Goal: Task Accomplishment & Management: Complete application form

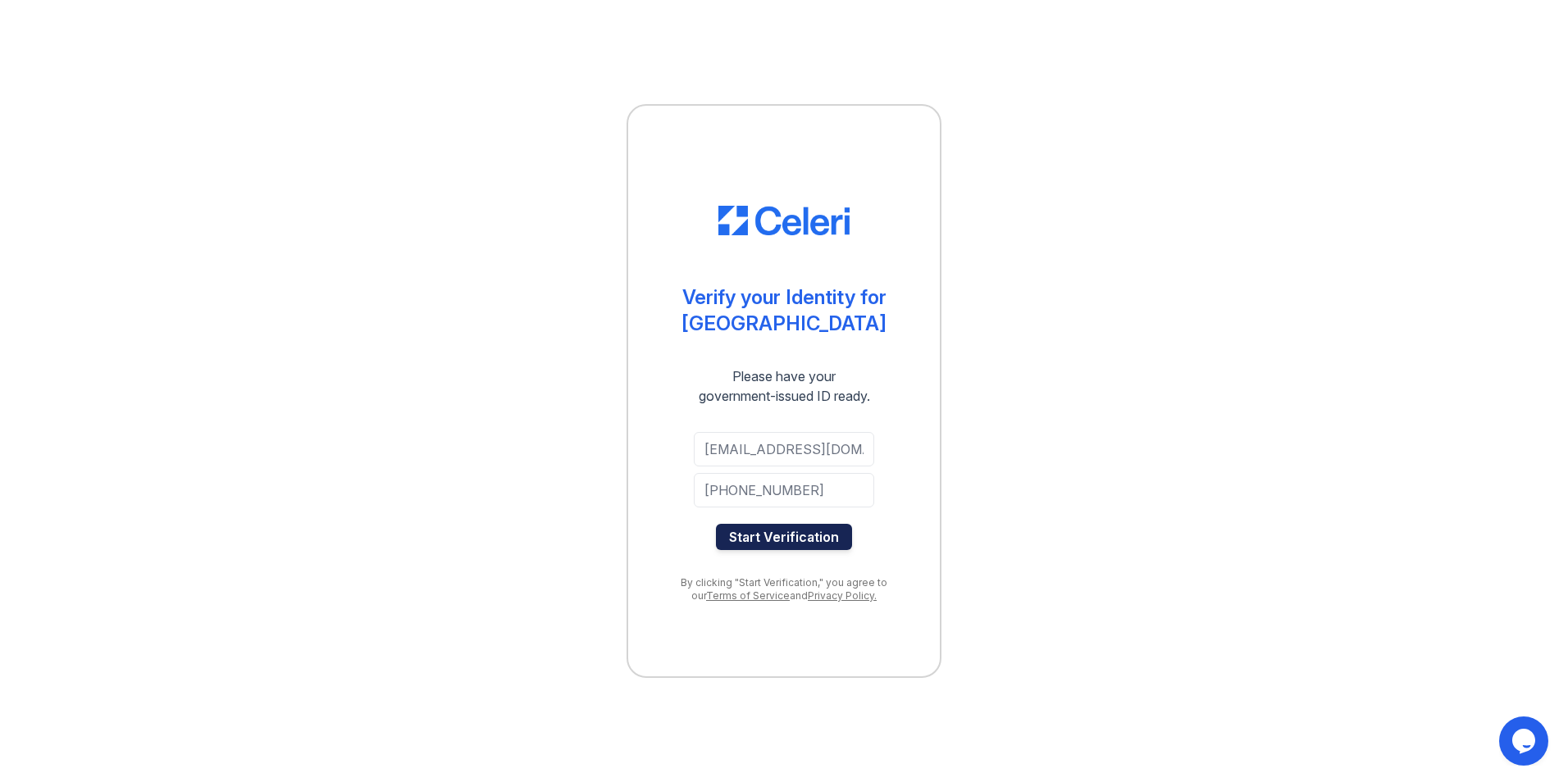
click at [810, 538] on button "Start Verification" at bounding box center [784, 537] width 136 height 26
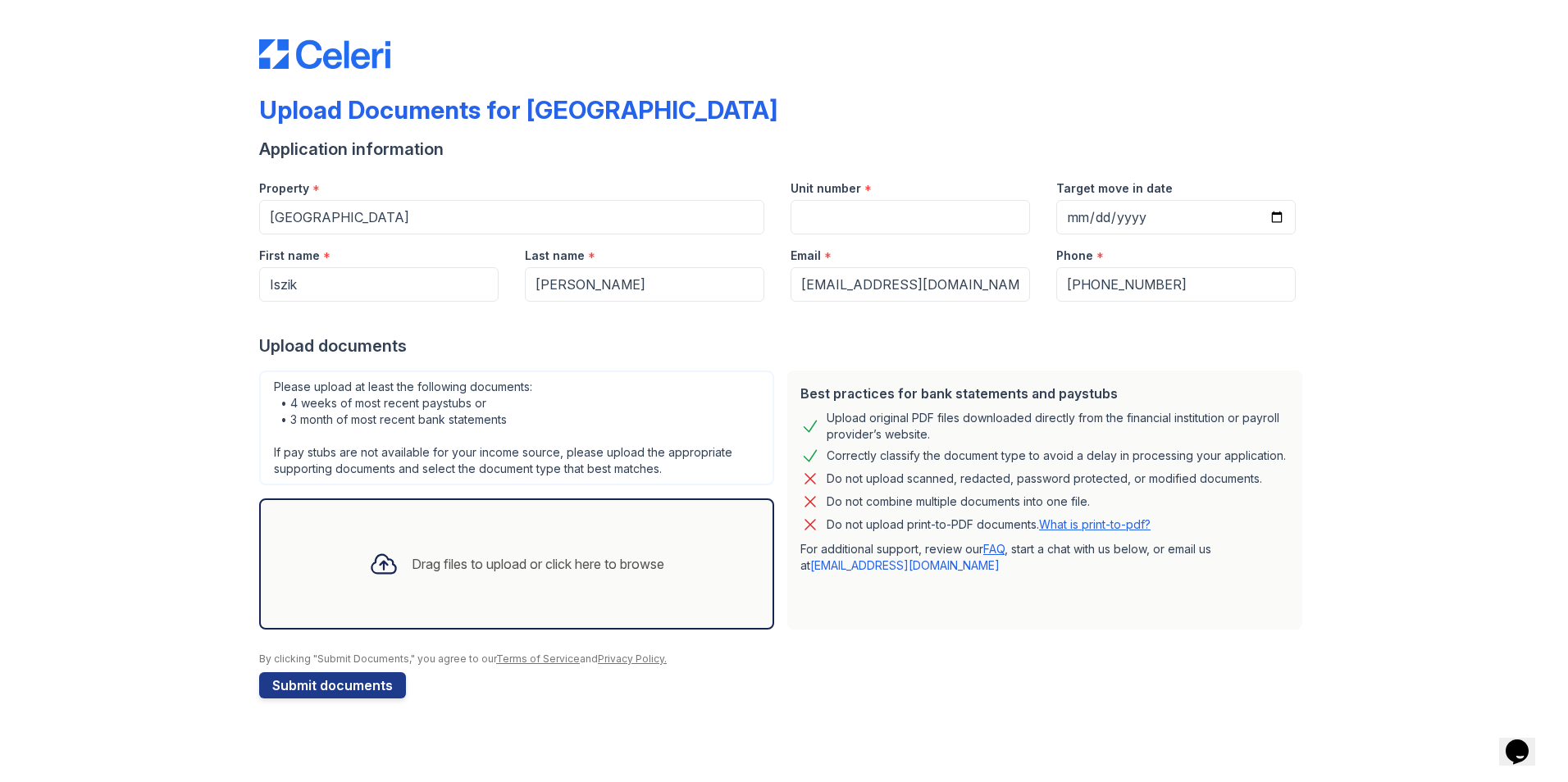
click at [385, 568] on icon at bounding box center [383, 563] width 30 height 30
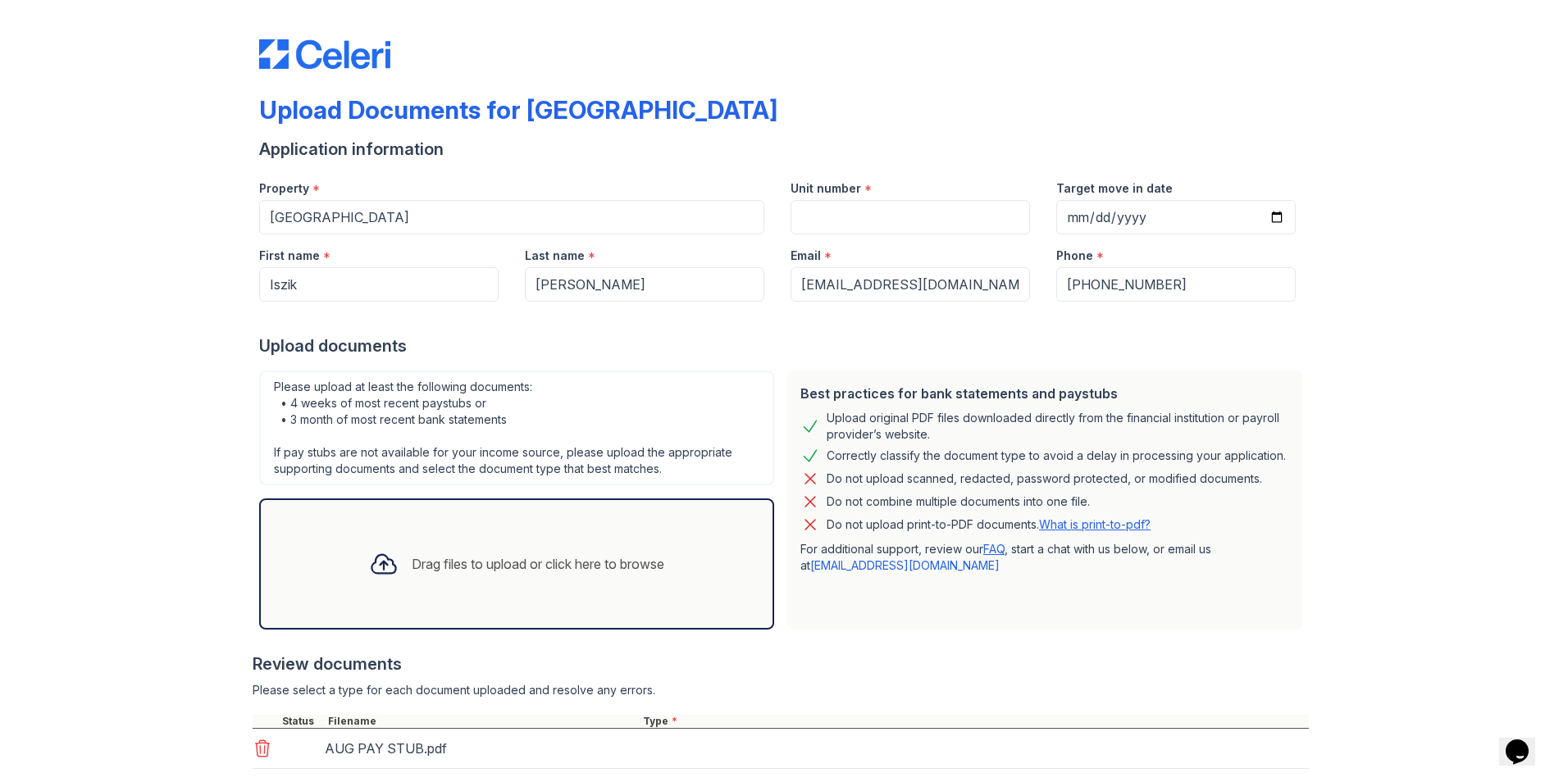
click at [517, 551] on div "Drag files to upload or click here to browse" at bounding box center [516, 564] width 321 height 56
click at [501, 564] on div "Drag files to upload or click here to browse" at bounding box center [538, 564] width 253 height 20
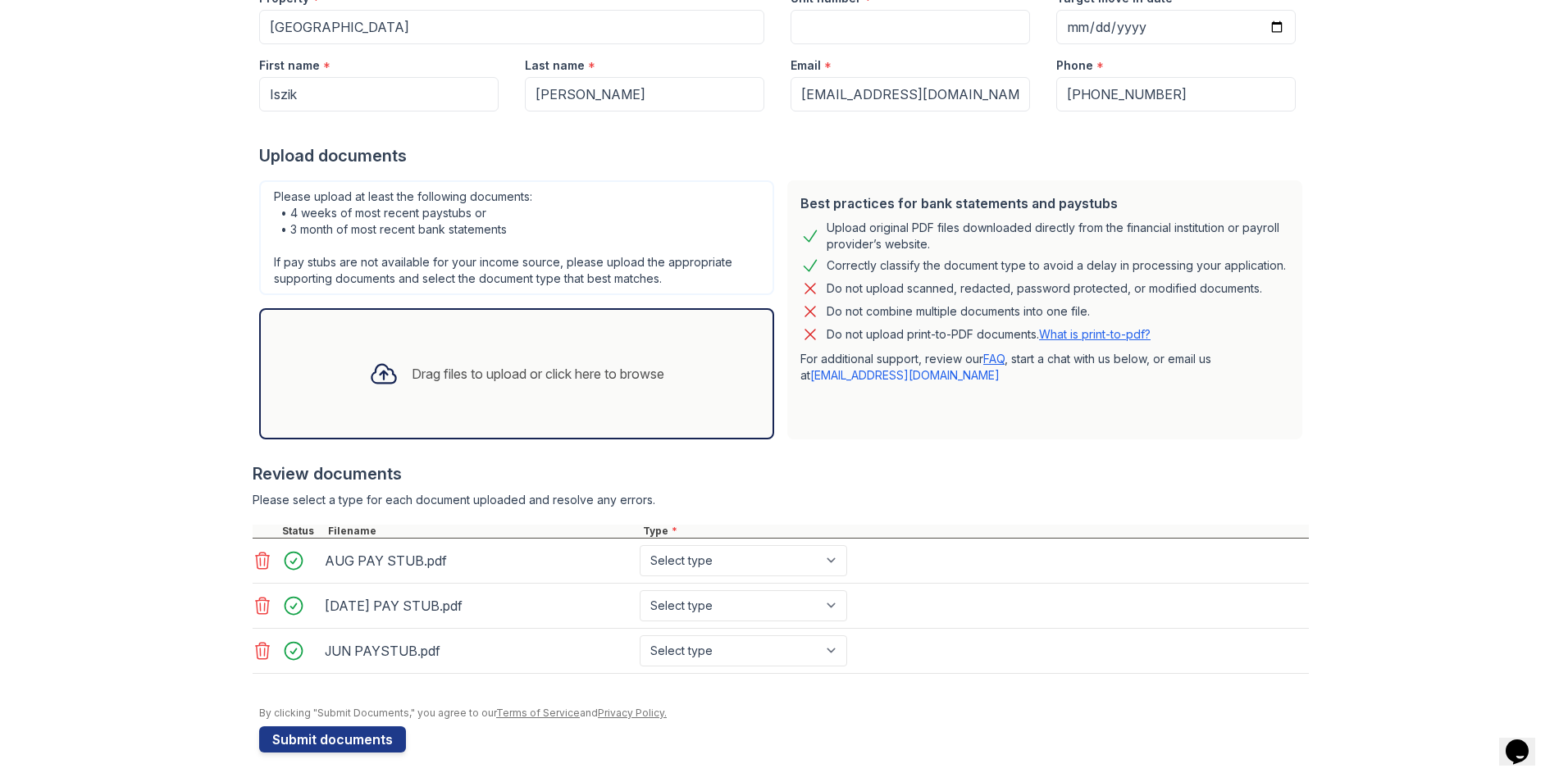
scroll to position [193, 0]
click at [363, 729] on button "Submit documents" at bounding box center [332, 736] width 147 height 26
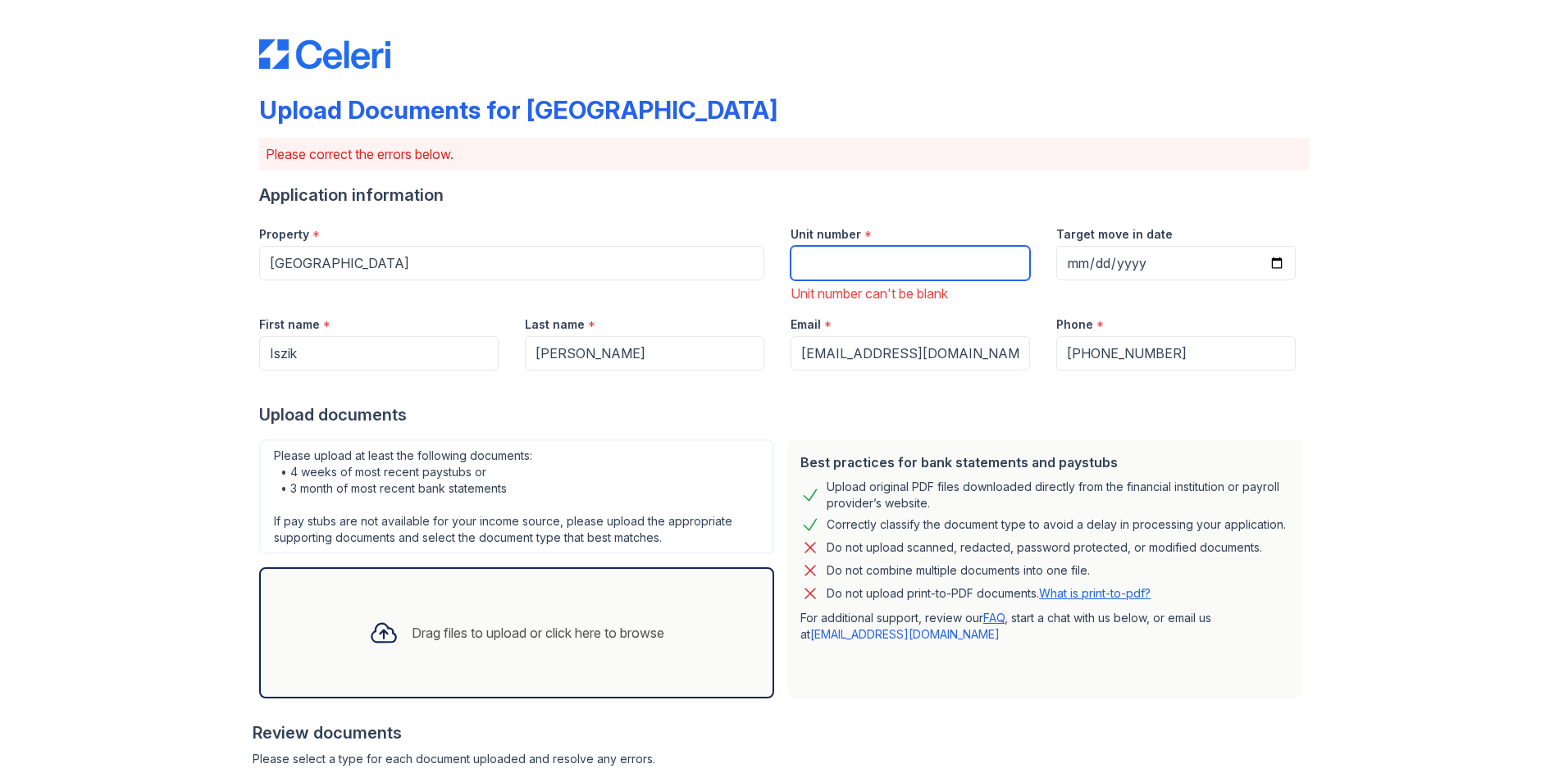
click at [887, 263] on input "Unit number" at bounding box center [910, 263] width 239 height 34
click at [1273, 271] on input "Target move in date" at bounding box center [1175, 263] width 239 height 34
click at [1269, 262] on input "Target move in date" at bounding box center [1175, 263] width 239 height 34
type input "[DATE]"
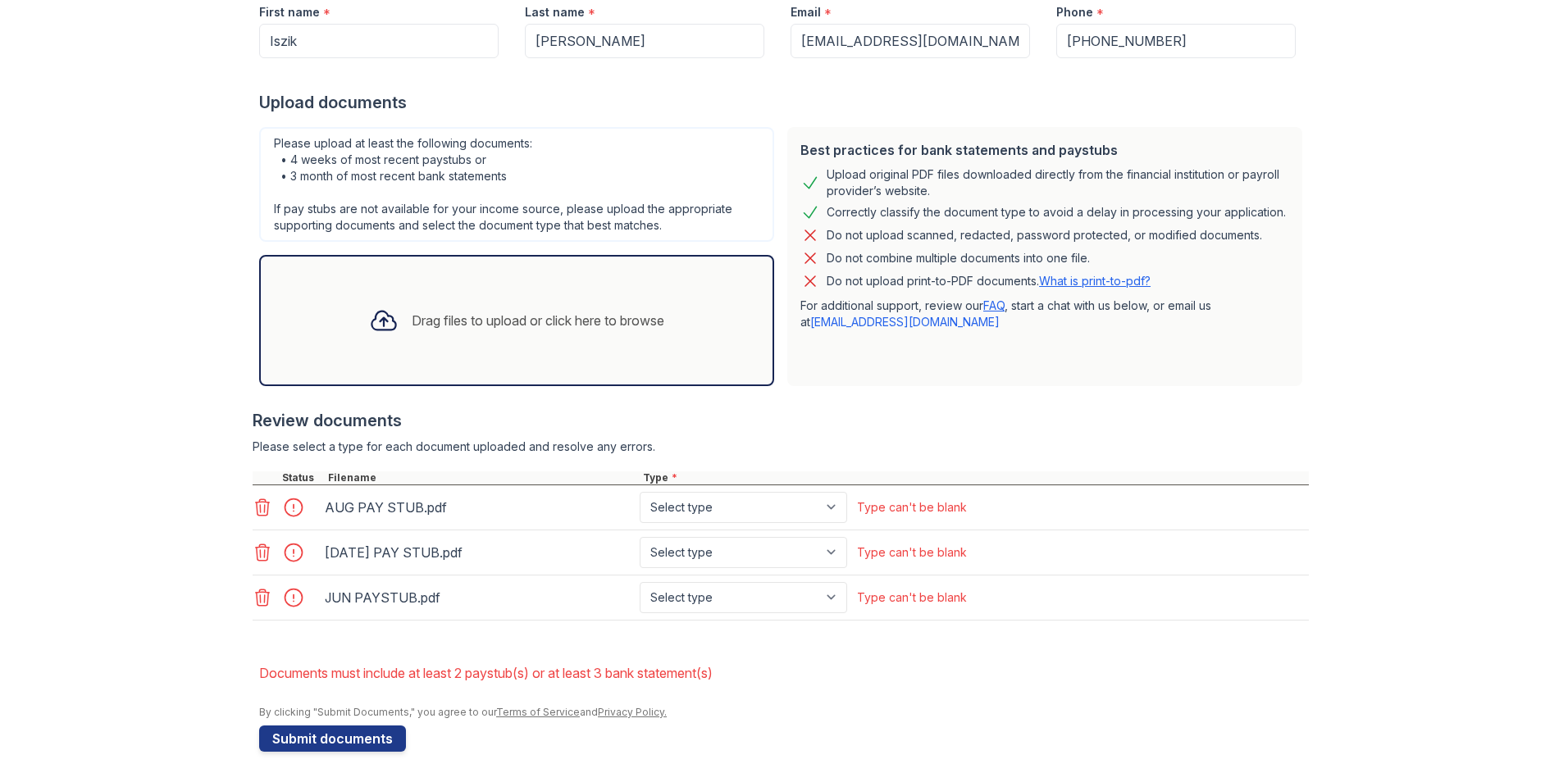
scroll to position [315, 0]
click at [364, 736] on button "Submit documents" at bounding box center [332, 736] width 147 height 26
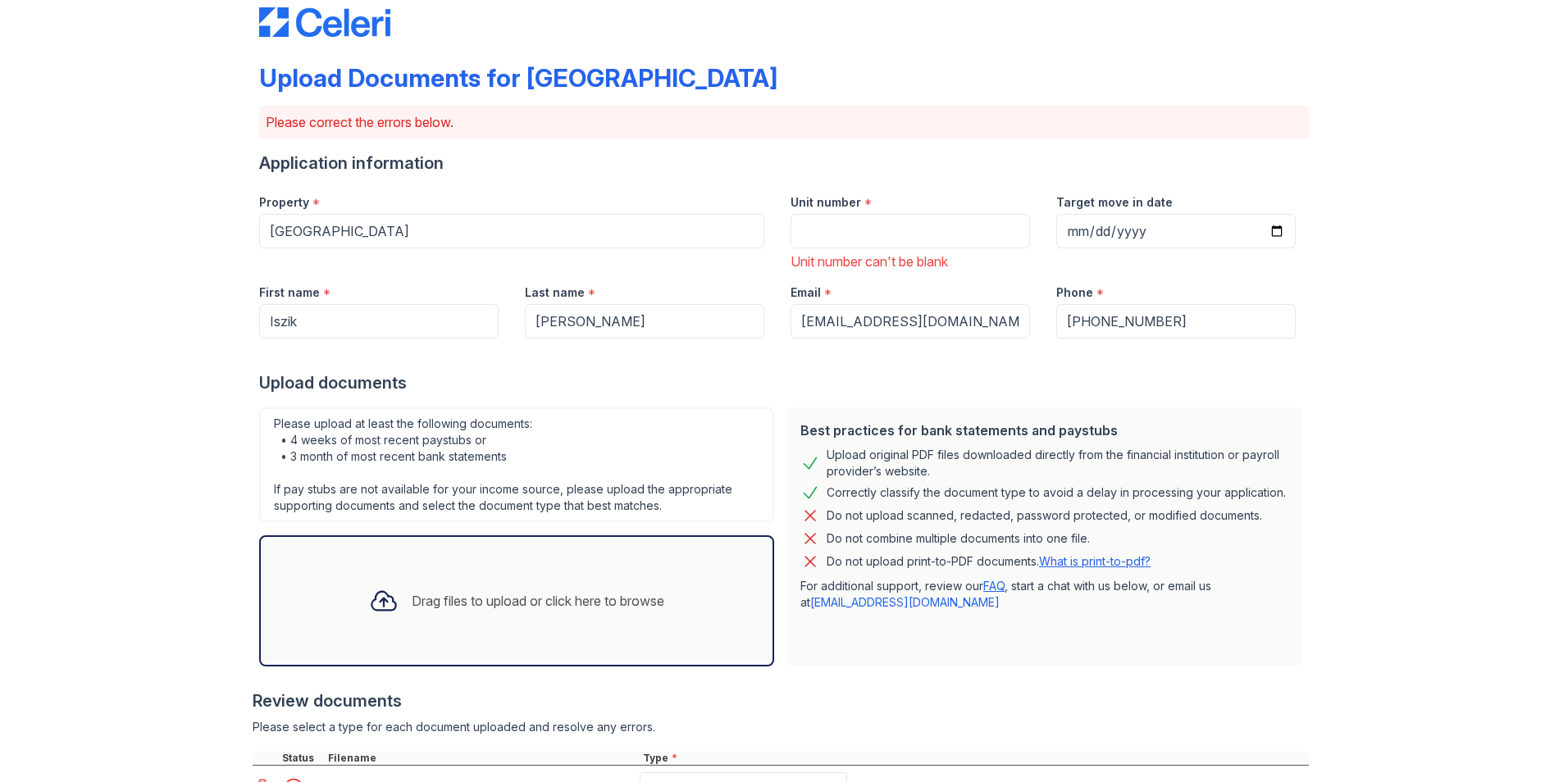
scroll to position [0, 0]
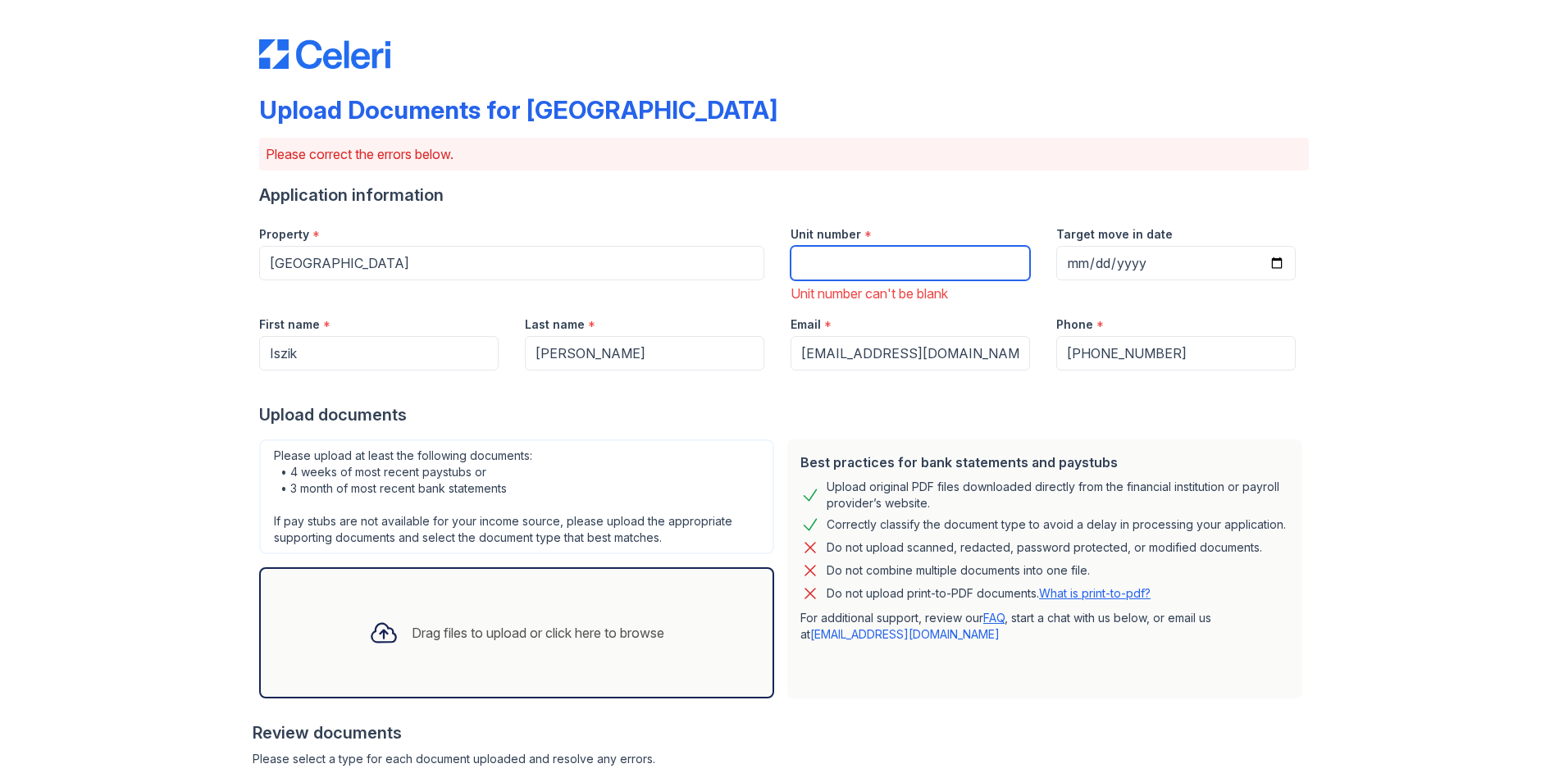
click at [892, 270] on input "Unit number" at bounding box center [910, 263] width 239 height 34
paste input "Apt.509"
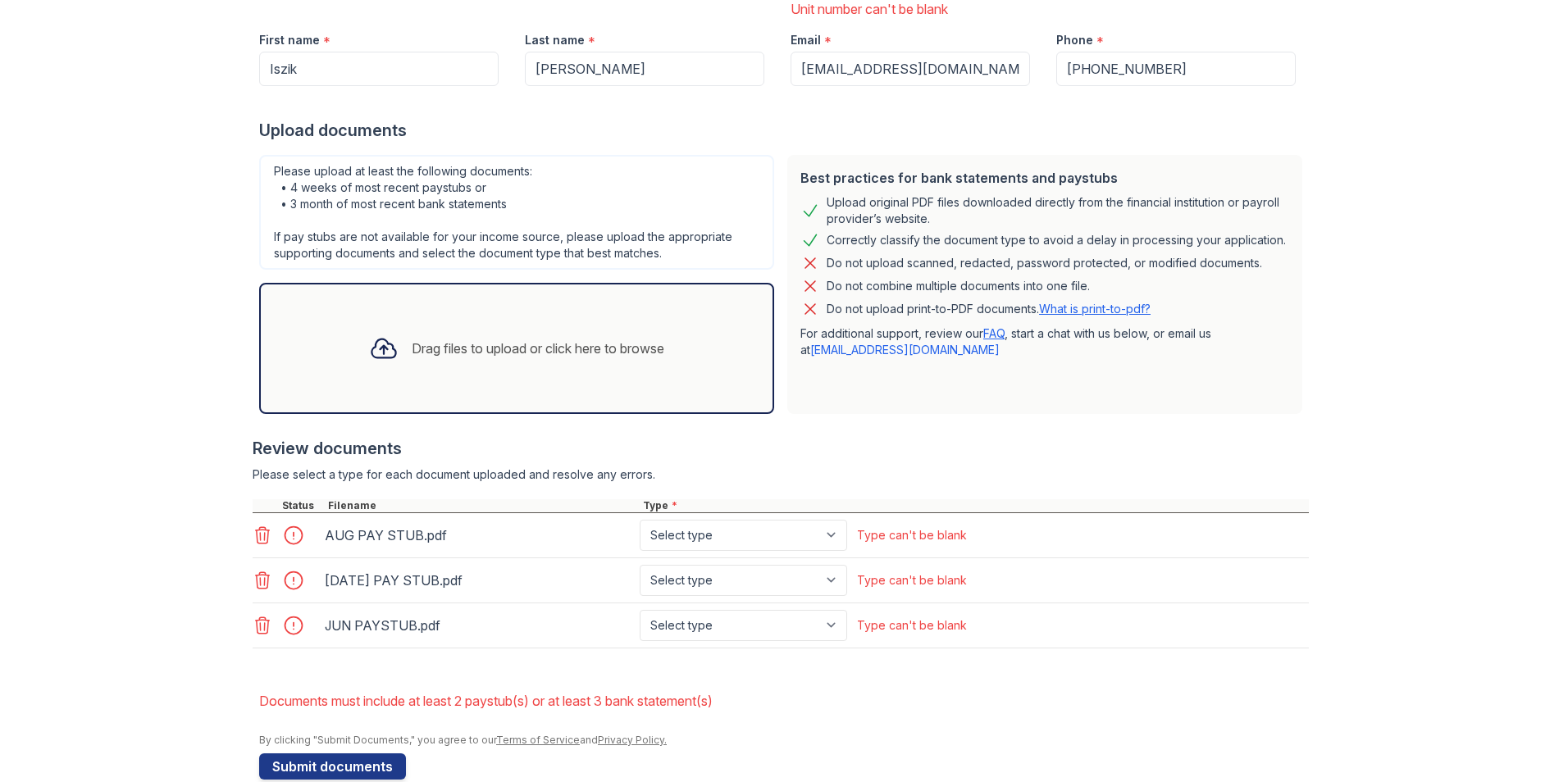
scroll to position [315, 0]
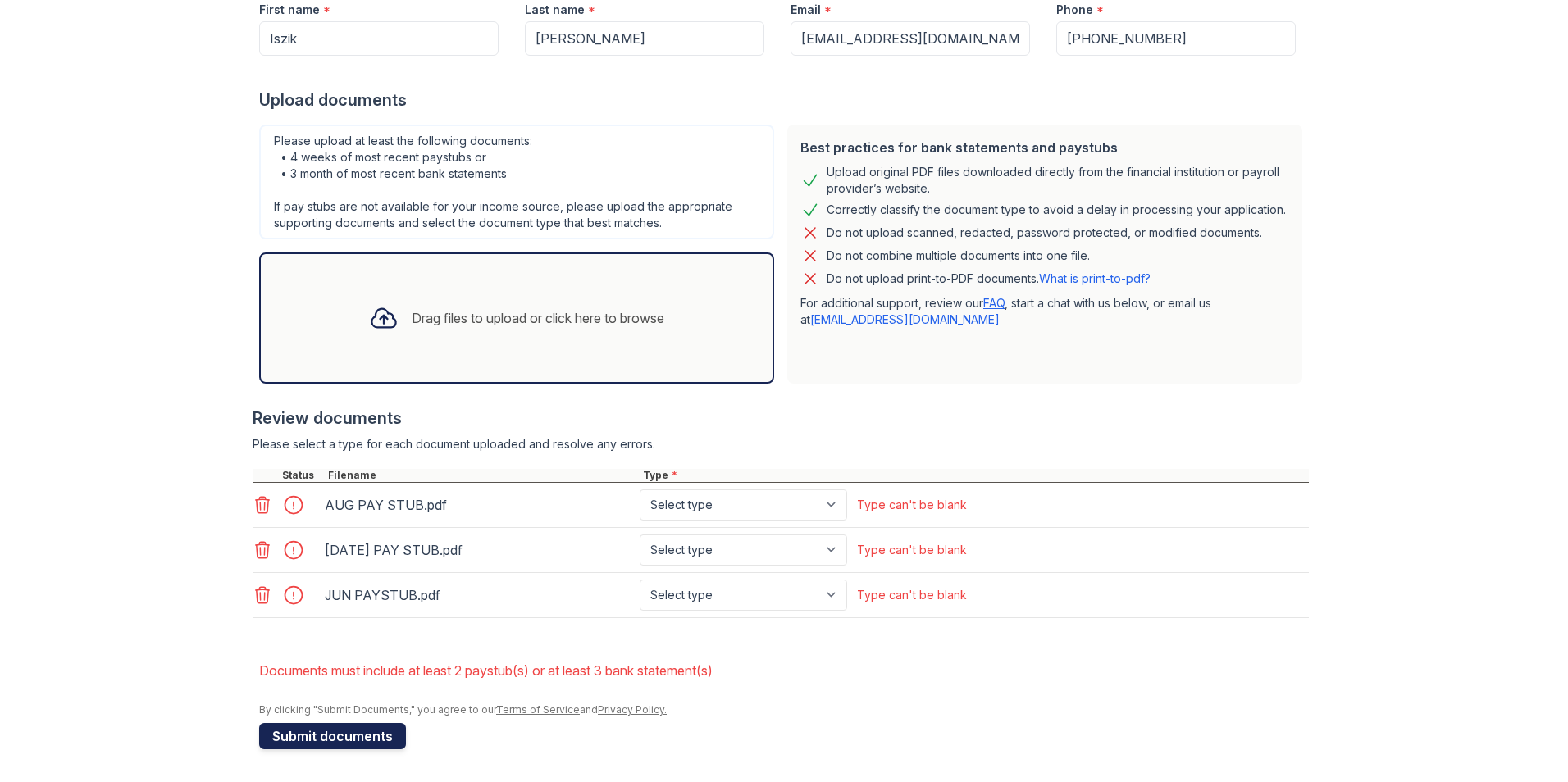
type input "Apt.509"
click at [341, 741] on button "Submit documents" at bounding box center [332, 736] width 147 height 26
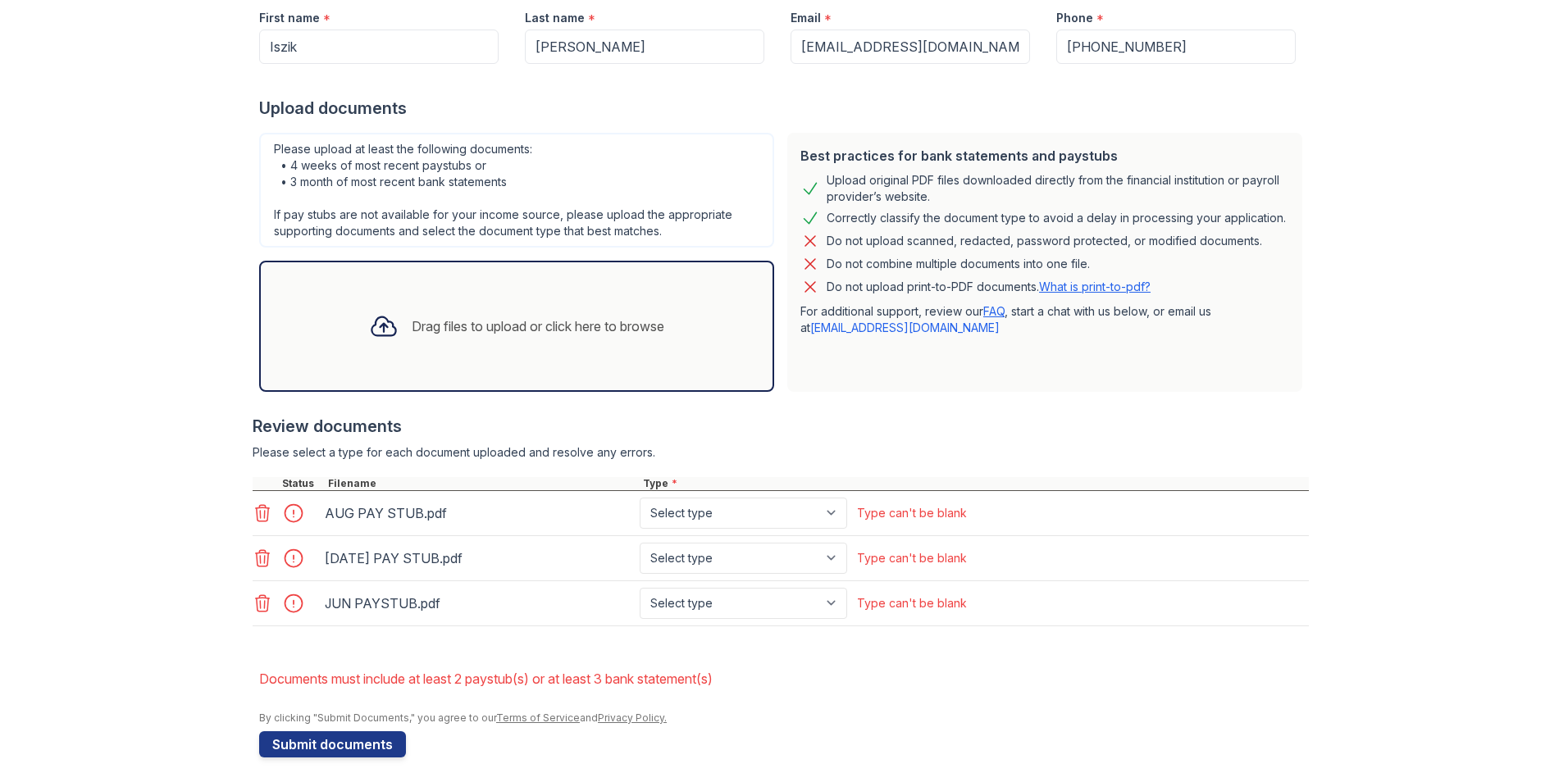
scroll to position [292, 0]
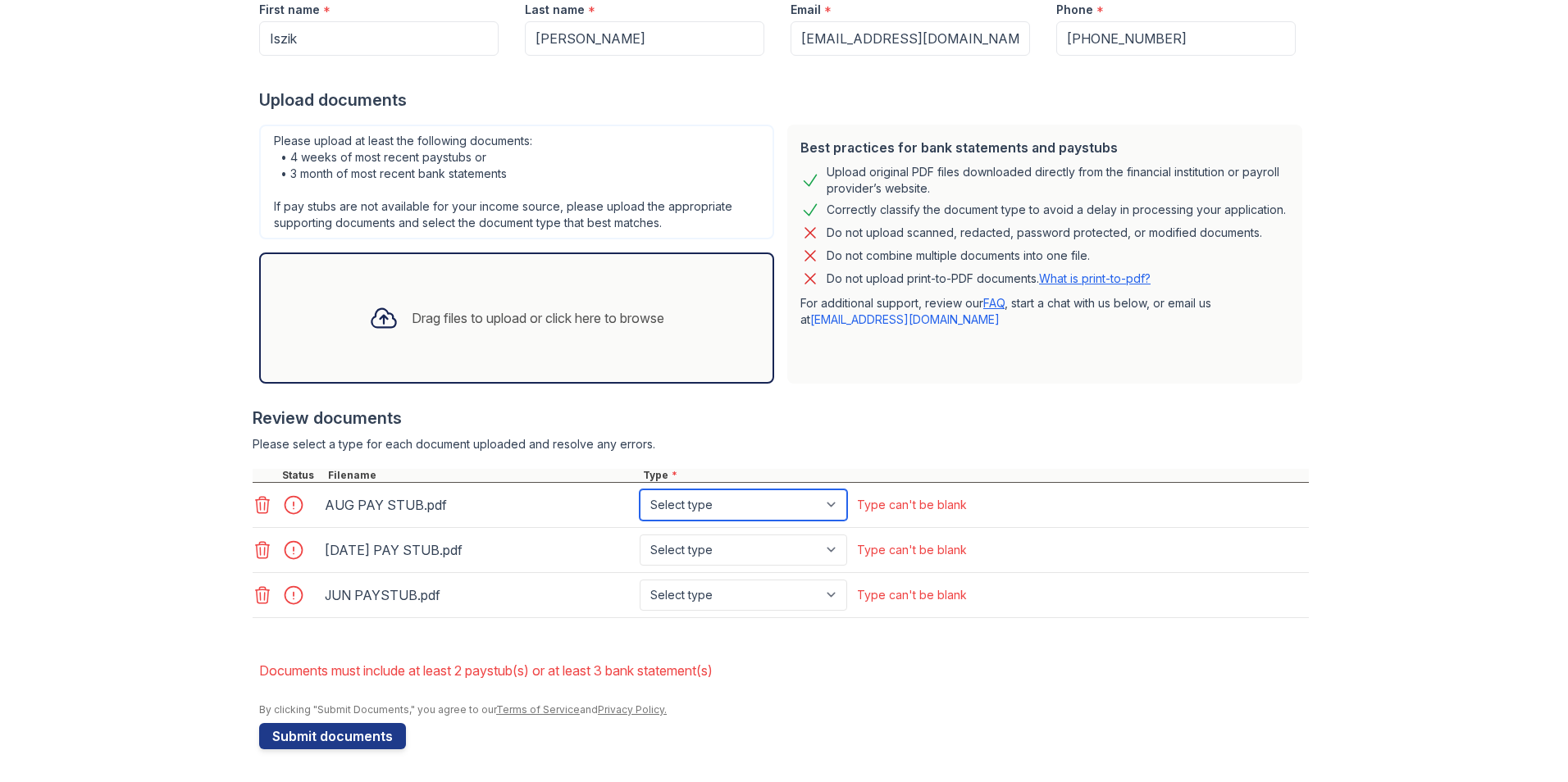
click at [715, 508] on select "Select type Paystub Bank Statement Offer Letter Tax Documents Benefit Award Let…" at bounding box center [743, 505] width 208 height 31
select select "paystub"
click at [639, 490] on select "Select type Paystub Bank Statement Offer Letter Tax Documents Benefit Award Let…" at bounding box center [743, 505] width 208 height 31
click at [724, 556] on select "Select type Paystub Bank Statement Offer Letter Tax Documents Benefit Award Let…" at bounding box center [743, 550] width 208 height 31
select select "paystub"
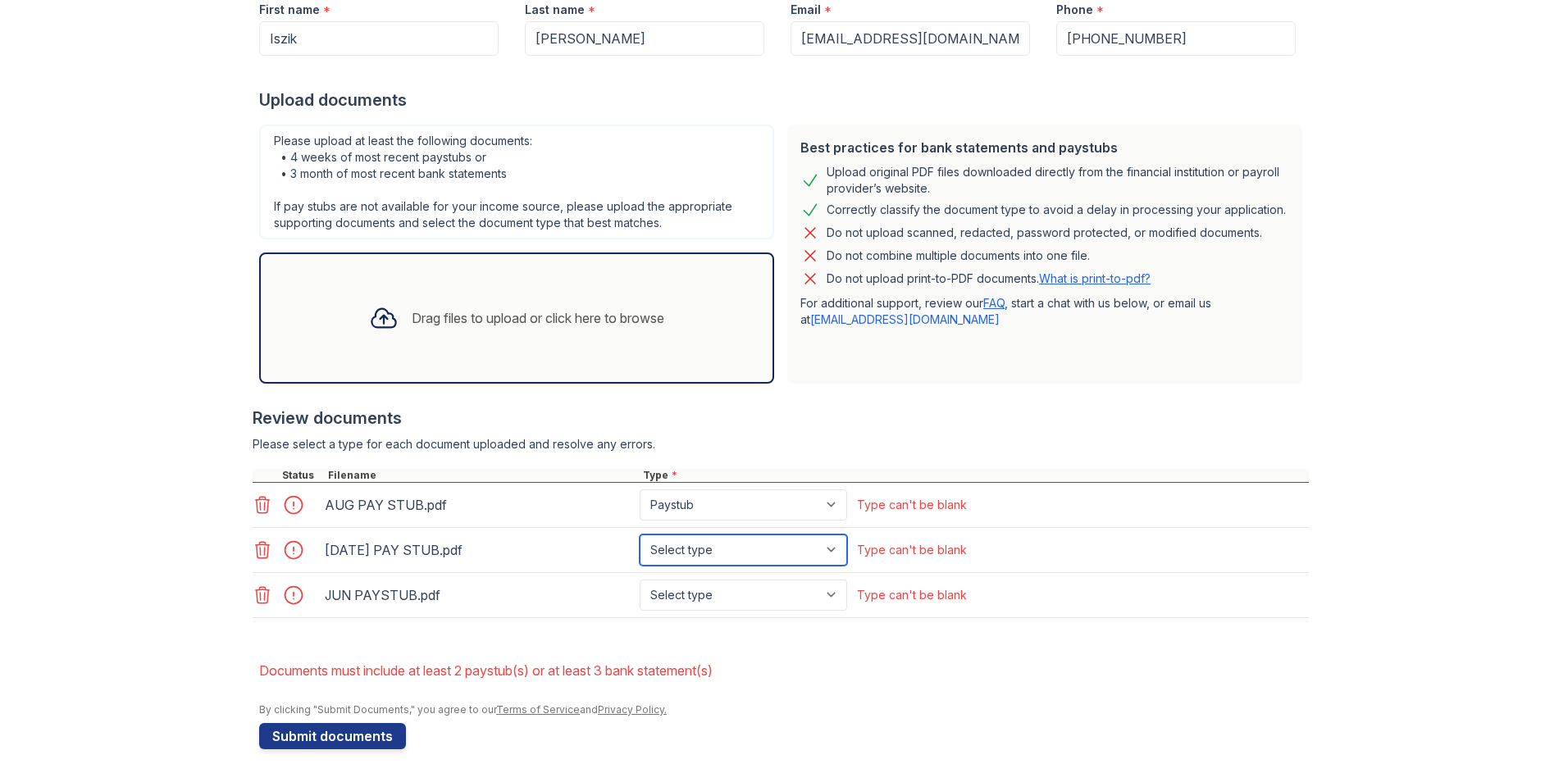
click at [639, 535] on select "Select type Paystub Bank Statement Offer Letter Tax Documents Benefit Award Let…" at bounding box center [743, 550] width 208 height 31
drag, startPoint x: 728, startPoint y: 602, endPoint x: 725, endPoint y: 614, distance: 12.4
click at [728, 602] on select "Select type Paystub Bank Statement Offer Letter Tax Documents Benefit Award Let…" at bounding box center [743, 595] width 208 height 31
select select "paystub"
click at [639, 580] on select "Select type Paystub Bank Statement Offer Letter Tax Documents Benefit Award Let…" at bounding box center [743, 595] width 208 height 31
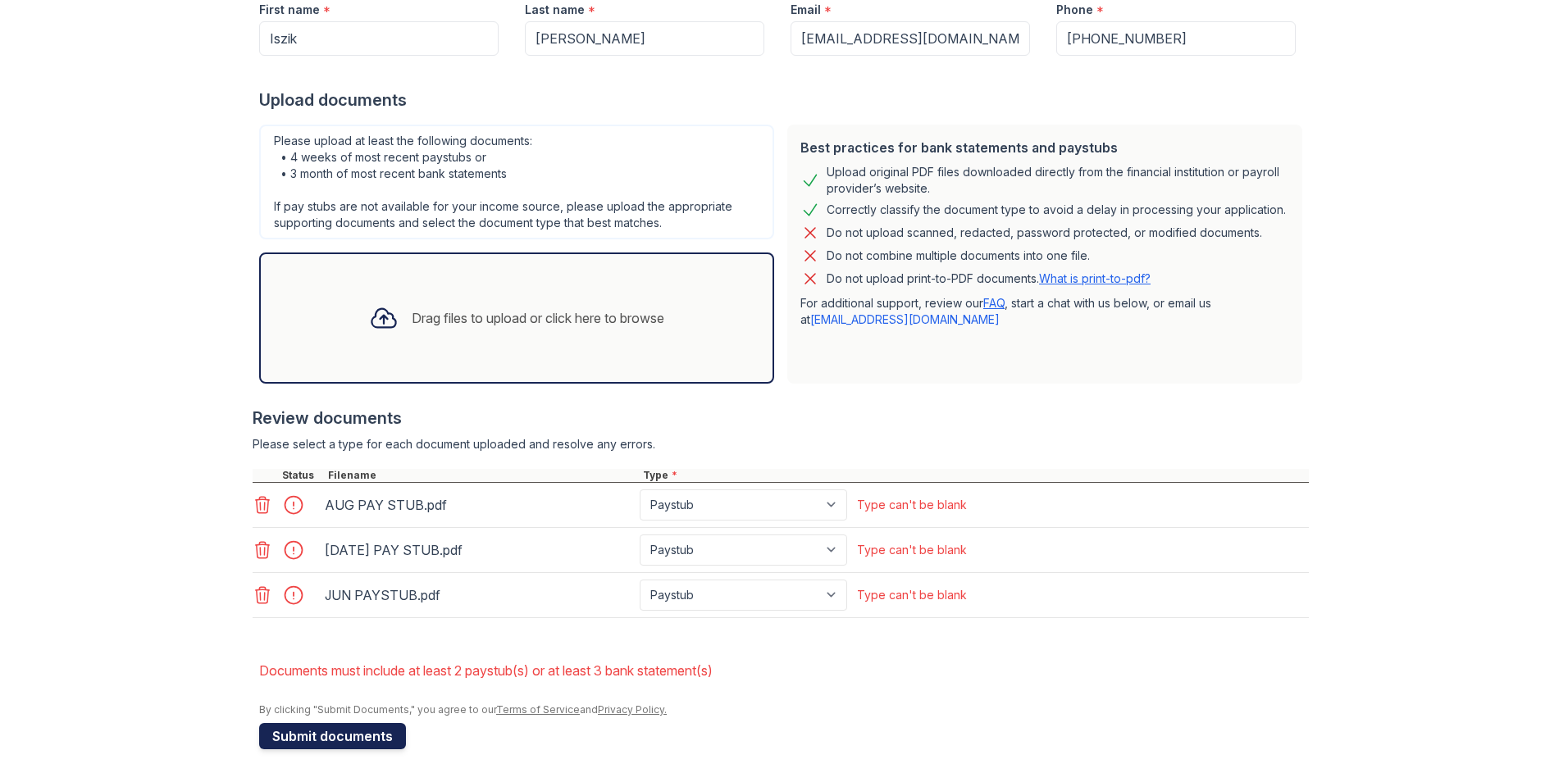
click at [347, 739] on button "Submit documents" at bounding box center [332, 736] width 147 height 26
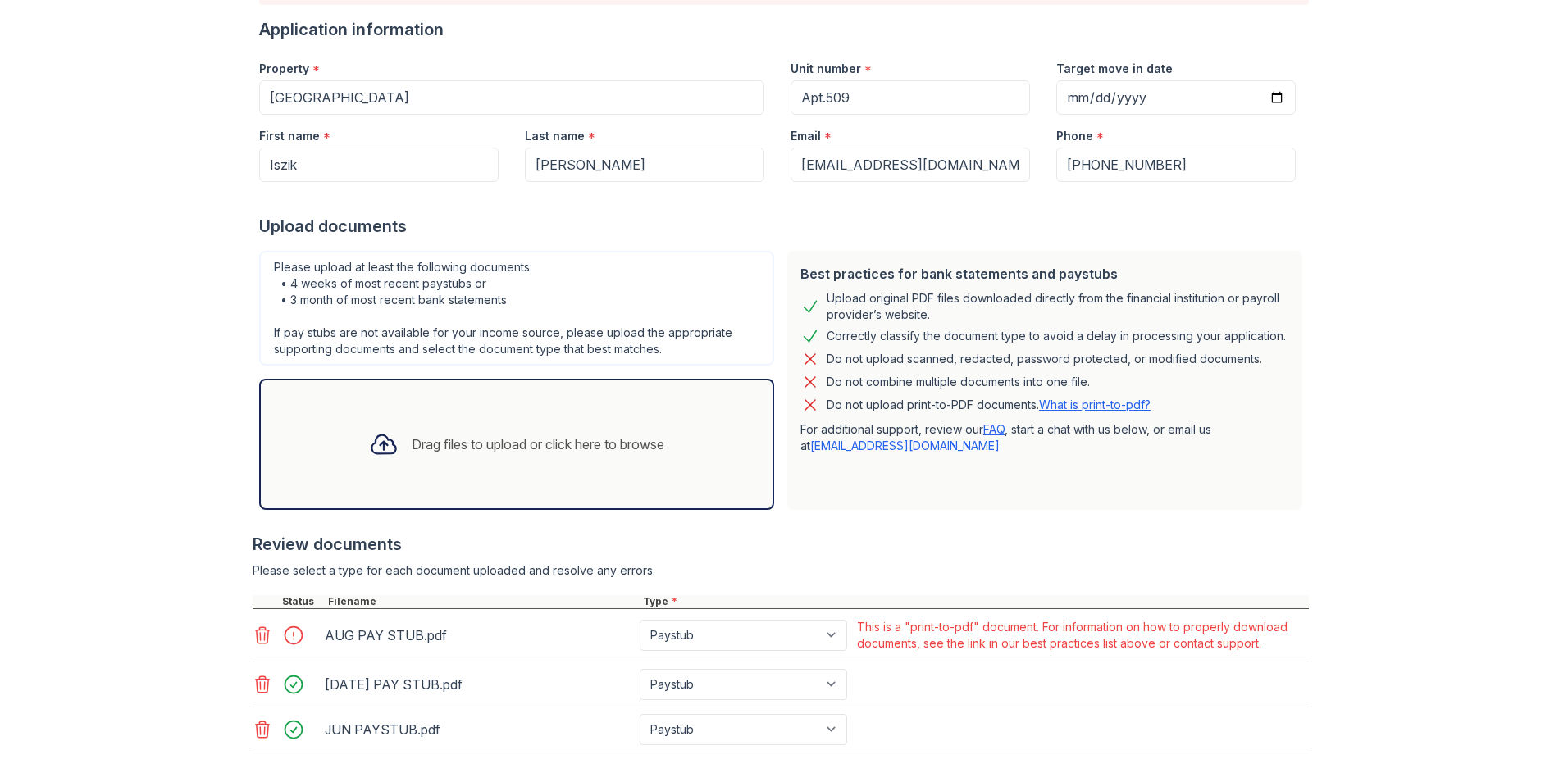
scroll to position [248, 0]
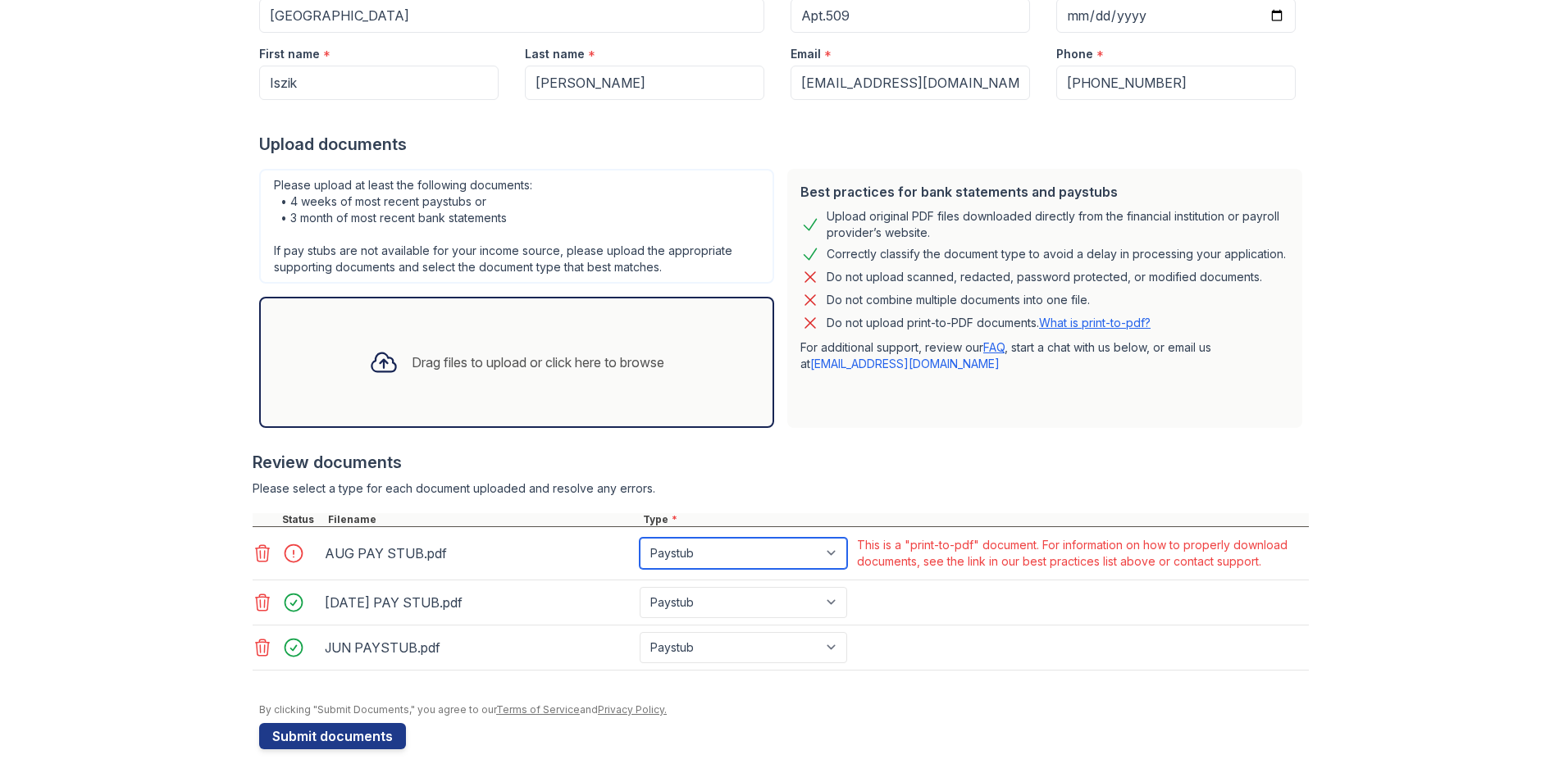
click at [750, 554] on select "Paystub Bank Statement Offer Letter Tax Documents Benefit Award Letter Investme…" at bounding box center [743, 554] width 208 height 31
click at [903, 614] on div "[DATE] PAY STUB.pdf Paystub Bank Statement Offer Letter Tax Documents Benefit A…" at bounding box center [780, 603] width 1056 height 45
click at [721, 558] on select "Paystub Bank Statement Offer Letter Tax Documents Benefit Award Letter Investme…" at bounding box center [743, 554] width 208 height 31
drag, startPoint x: 729, startPoint y: 733, endPoint x: 693, endPoint y: 731, distance: 36.1
click at [729, 733] on form "Application information Property * [GEOGRAPHIC_DATA] Unit number * Apt.509 Targ…" at bounding box center [784, 343] width 1050 height 813
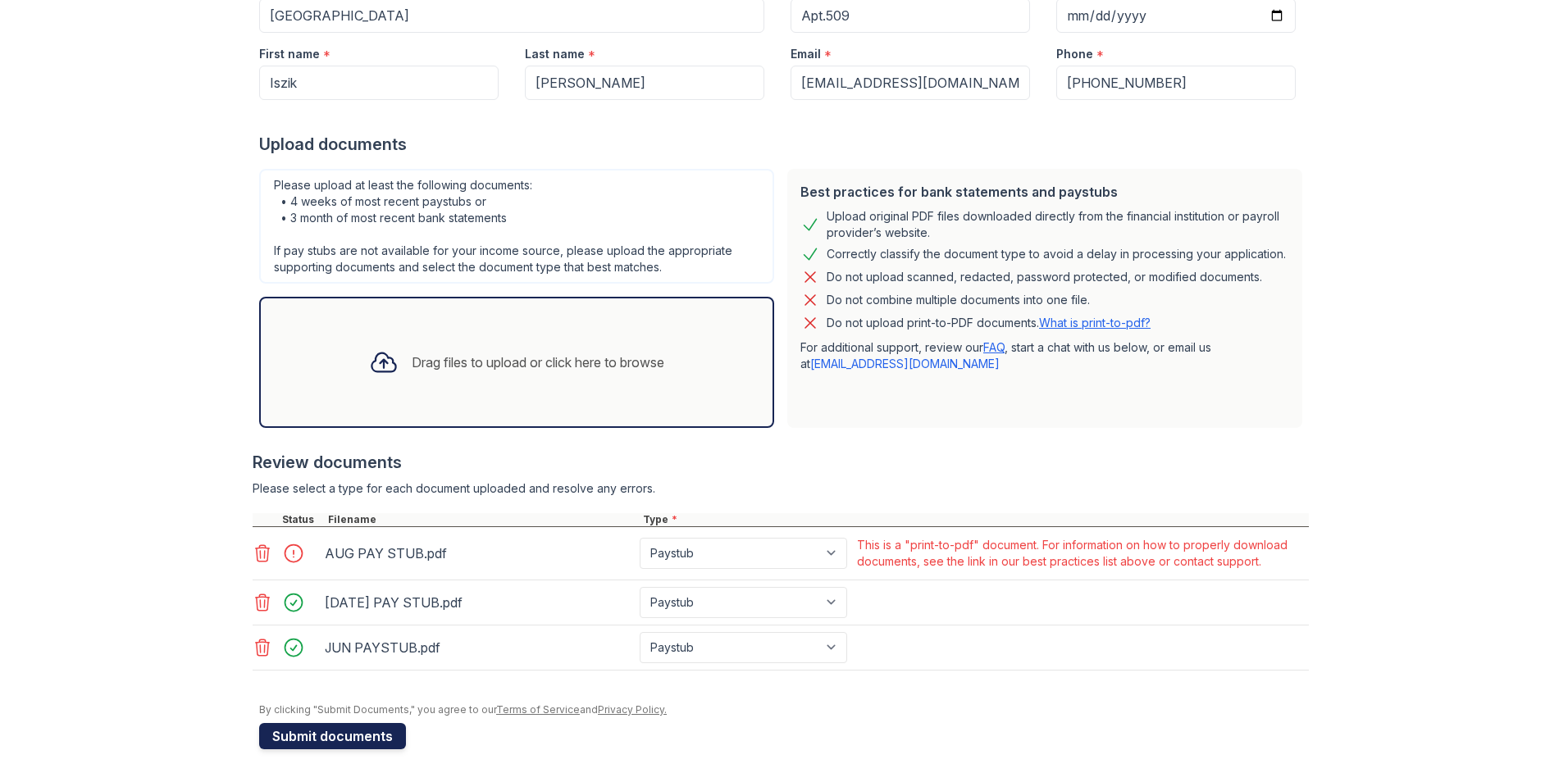
click at [366, 740] on button "Submit documents" at bounding box center [332, 736] width 147 height 26
click at [287, 553] on div at bounding box center [298, 554] width 46 height 23
click at [781, 554] on select "Paystub Bank Statement Offer Letter Tax Documents Benefit Award Letter Investme…" at bounding box center [743, 554] width 208 height 31
select select "other"
click at [639, 538] on select "Paystub Bank Statement Offer Letter Tax Documents Benefit Award Letter Investme…" at bounding box center [743, 554] width 208 height 31
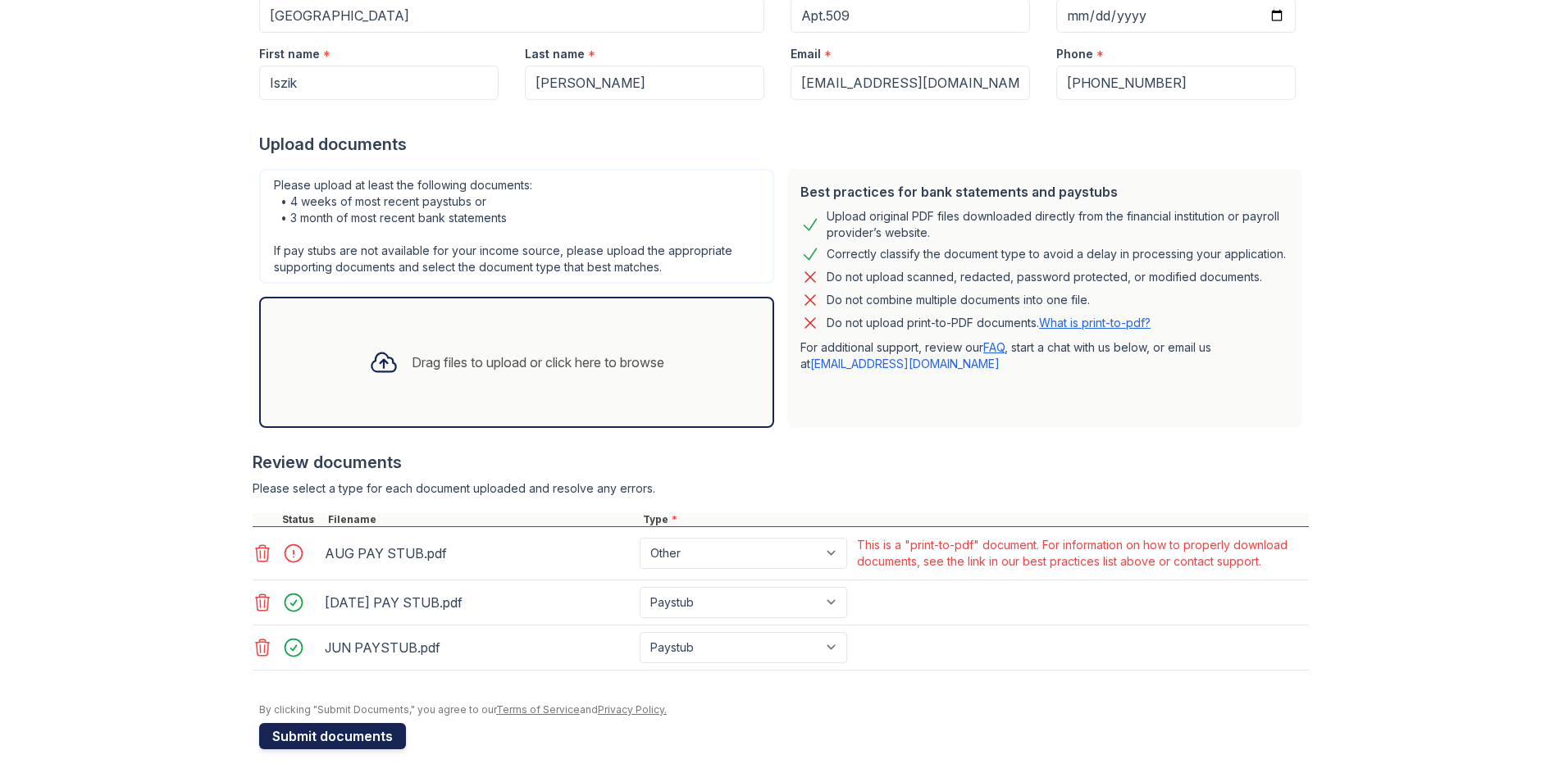
click at [355, 737] on button "Submit documents" at bounding box center [332, 736] width 147 height 26
